Goal: Information Seeking & Learning: Find specific fact

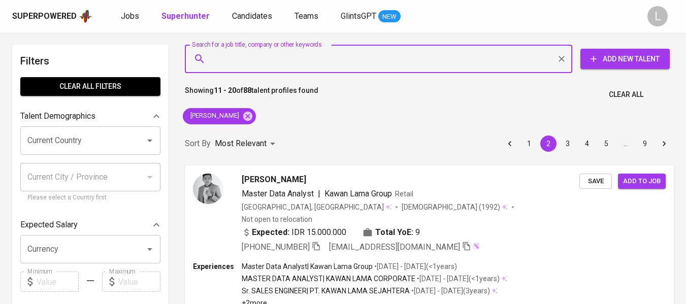
click at [360, 54] on input "Search for a job title, company or other keywords" at bounding box center [381, 58] width 343 height 19
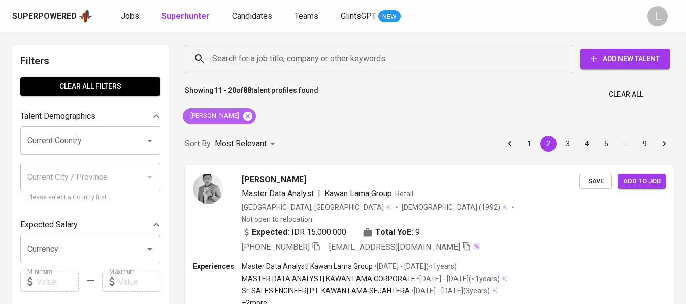
click at [252, 114] on icon at bounding box center [247, 115] width 9 height 9
click at [310, 57] on input "Search for a job title, company or other keywords" at bounding box center [381, 58] width 343 height 19
click at [265, 135] on div "Most Relevant" at bounding box center [247, 144] width 64 height 19
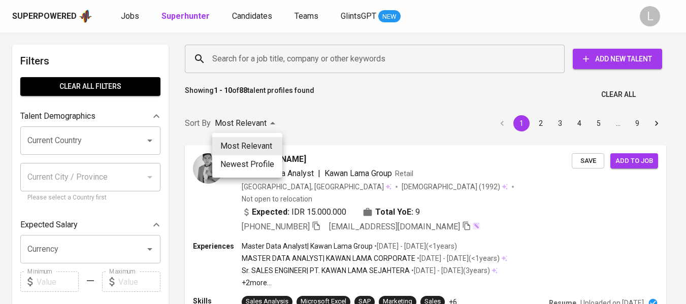
click at [283, 63] on div at bounding box center [343, 152] width 686 height 304
click at [293, 58] on div "Most Relevant Newest Profile" at bounding box center [343, 152] width 686 height 304
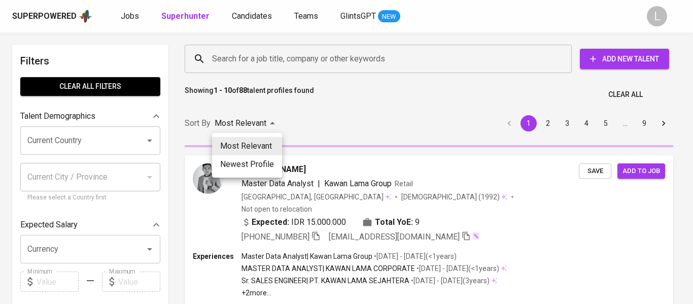
click at [322, 59] on div at bounding box center [346, 152] width 693 height 304
click at [273, 57] on div "Most Relevant Newest Profile" at bounding box center [346, 152] width 693 height 304
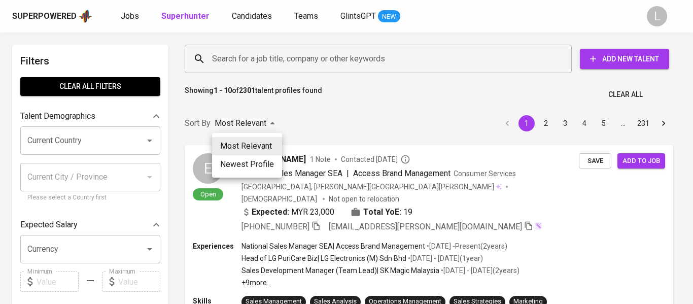
click at [230, 71] on div at bounding box center [346, 152] width 693 height 304
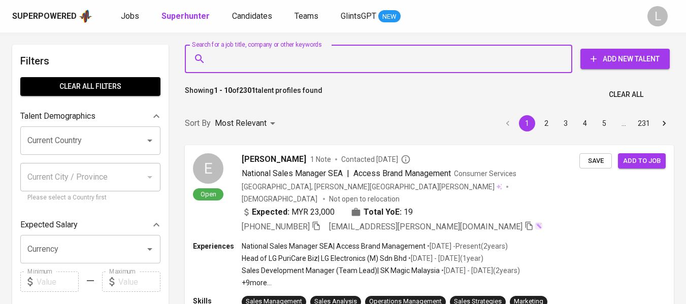
click at [246, 61] on input "Search for a job title, company or other keywords" at bounding box center [381, 58] width 343 height 19
paste input "[EMAIL_ADDRESS][DOMAIN_NAME]"
type input "[EMAIL_ADDRESS][DOMAIN_NAME]"
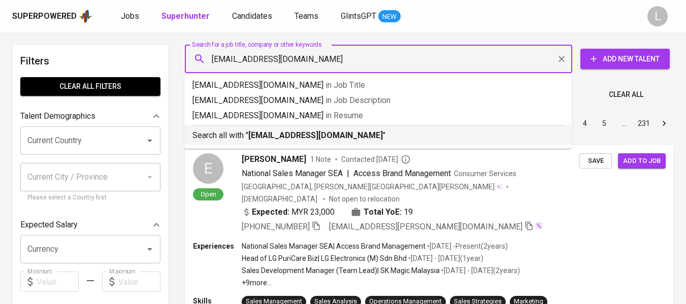
click at [329, 132] on b "[EMAIL_ADDRESS][DOMAIN_NAME]" at bounding box center [315, 135] width 135 height 10
click at [459, 139] on div "Sort By Most Relevant MOST_RELEVANT 1 2 3 4 5 … 231" at bounding box center [429, 123] width 501 height 31
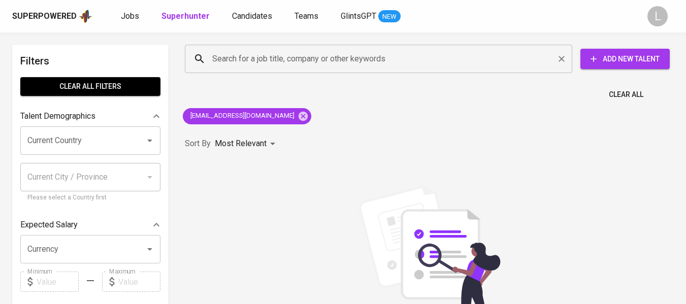
click at [333, 56] on input "Search for a job title, company or other keywords" at bounding box center [381, 58] width 343 height 19
click at [298, 116] on icon at bounding box center [302, 115] width 9 height 9
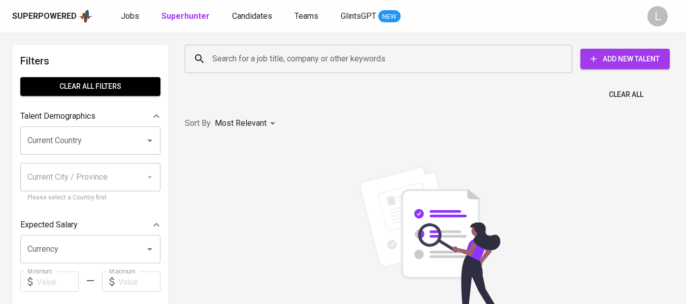
click at [297, 63] on input "Search for a job title, company or other keywords" at bounding box center [381, 58] width 343 height 19
click at [305, 57] on input "Search for a job title, company or other keywords" at bounding box center [381, 58] width 343 height 19
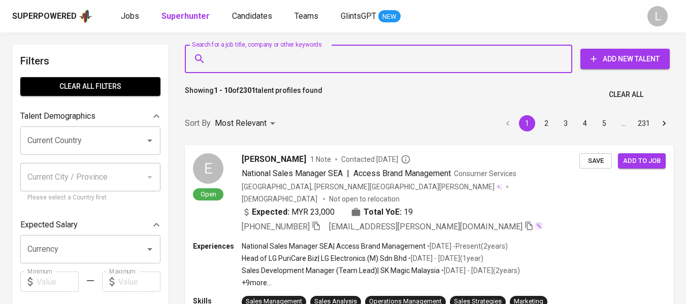
paste input "kukuh harindhi"
type input "kukuh harindhi"
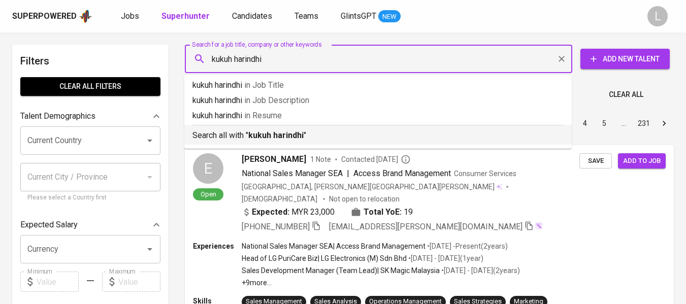
click at [324, 135] on p "Search all with " [PERSON_NAME] "" at bounding box center [377, 135] width 371 height 12
click at [324, 135] on div "Sort By Most Relevant MOST_RELEVANT 1 2 3 4 5 … 231" at bounding box center [429, 123] width 501 height 31
click at [247, 129] on p "Most Relevant" at bounding box center [241, 123] width 52 height 12
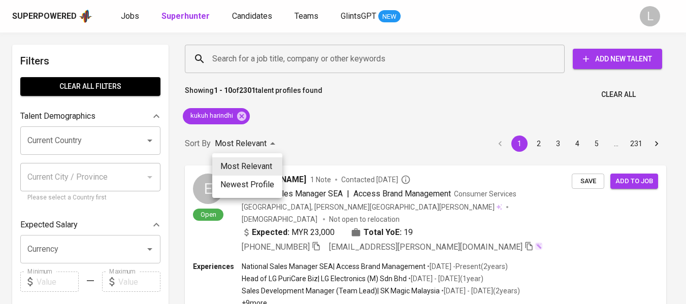
click at [393, 110] on div at bounding box center [343, 152] width 686 height 304
